Goal: Navigation & Orientation: Find specific page/section

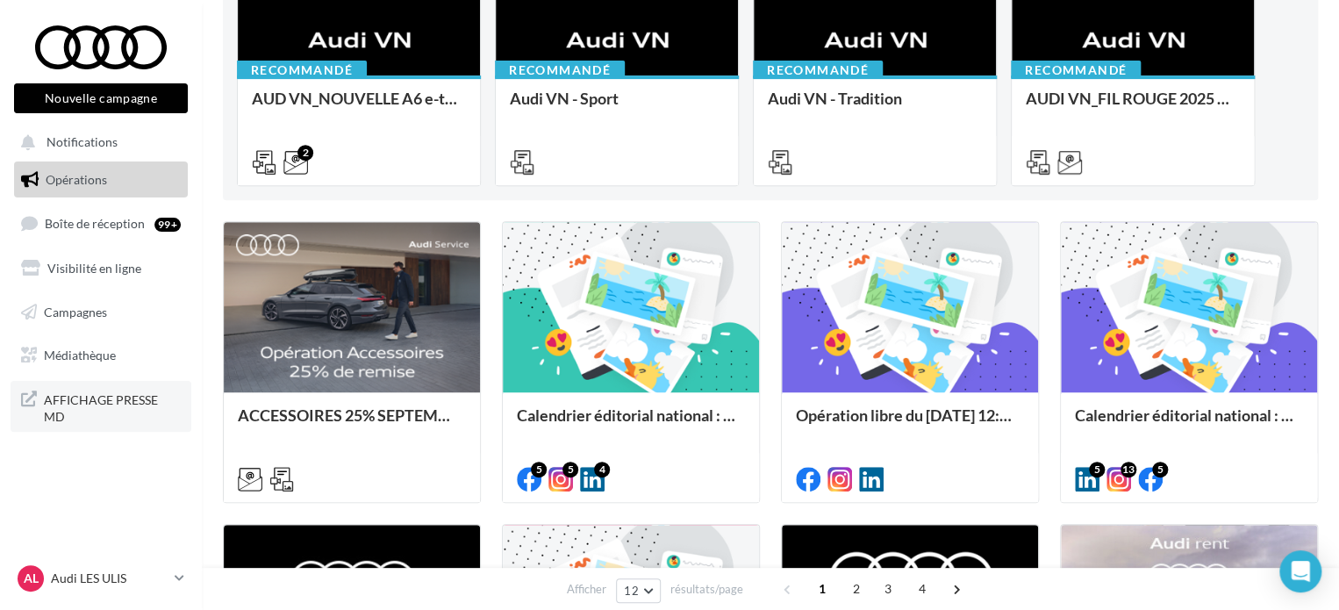
scroll to position [55, 0]
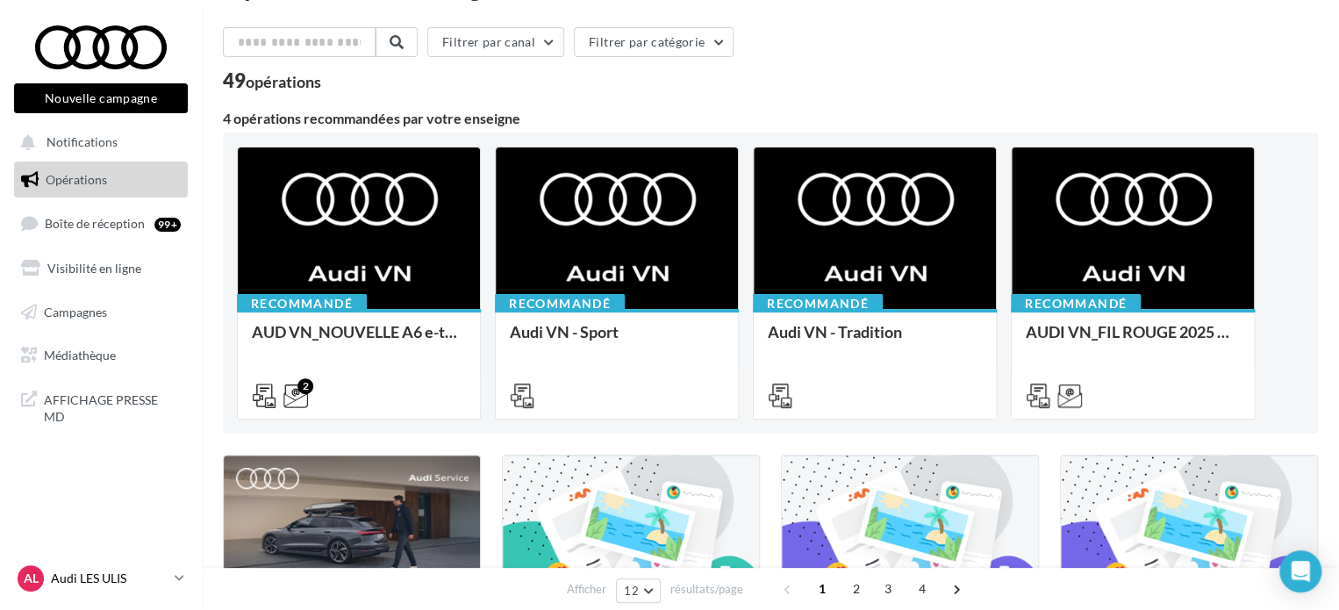
click at [98, 582] on p "Audi LES ULIS" at bounding box center [109, 578] width 117 height 18
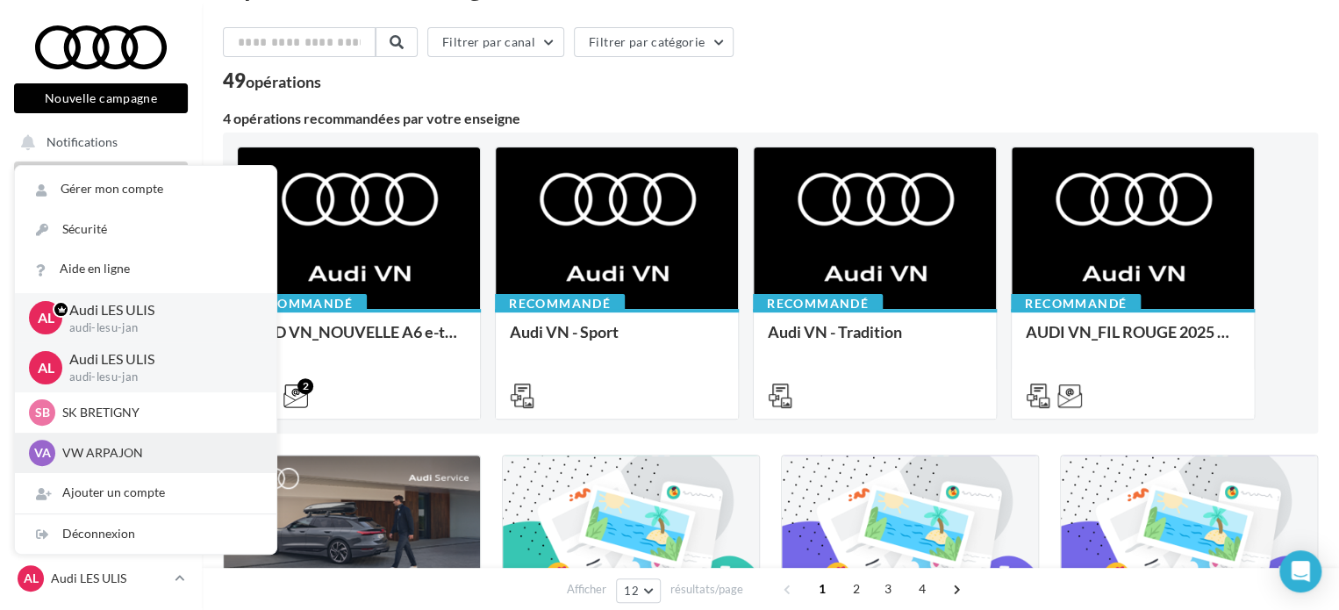
click at [84, 452] on p "VW ARPAJON" at bounding box center [158, 453] width 193 height 18
